Goal: Navigation & Orientation: Go to known website

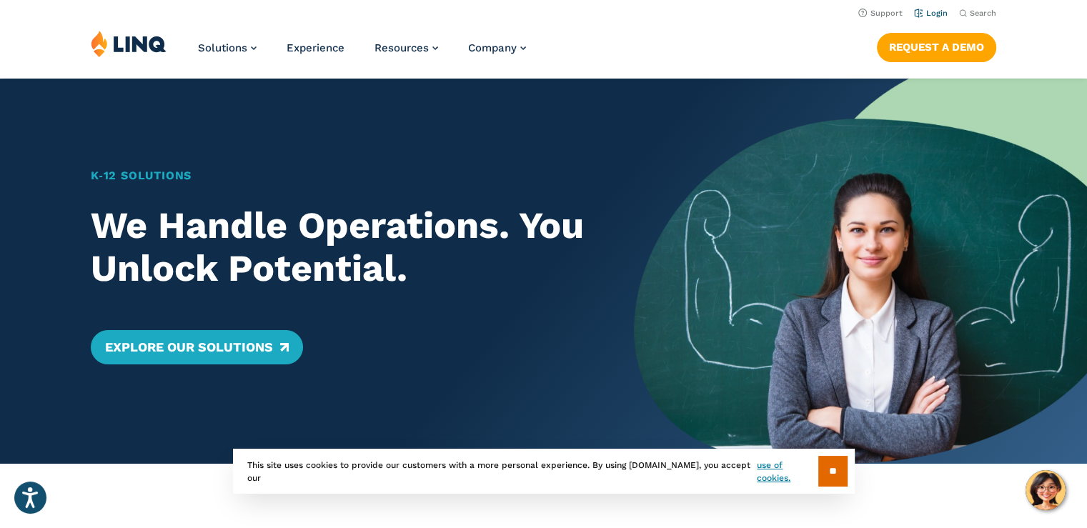
click at [928, 14] on link "Login" at bounding box center [931, 13] width 34 height 9
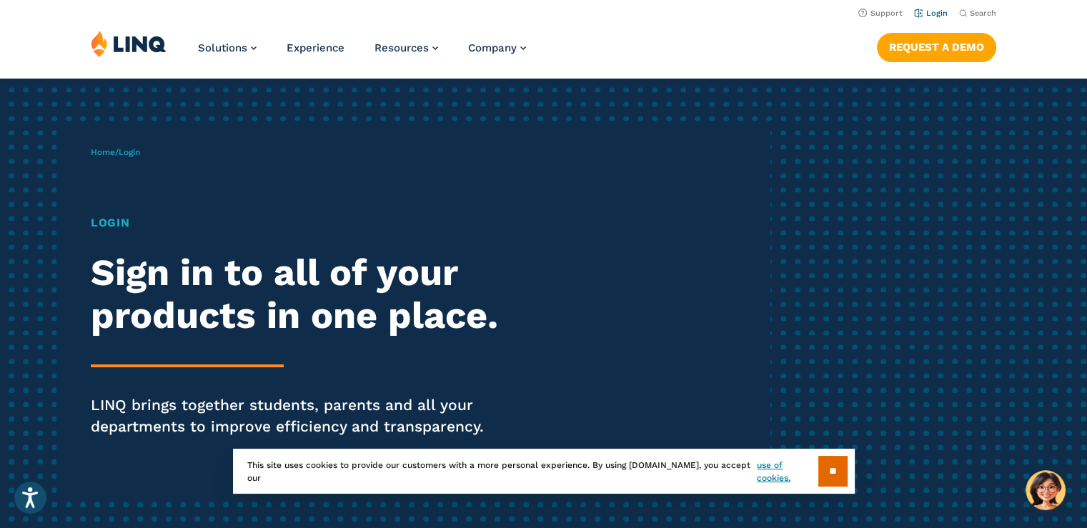
click at [921, 14] on link "Login" at bounding box center [931, 13] width 34 height 9
